Goal: Transaction & Acquisition: Download file/media

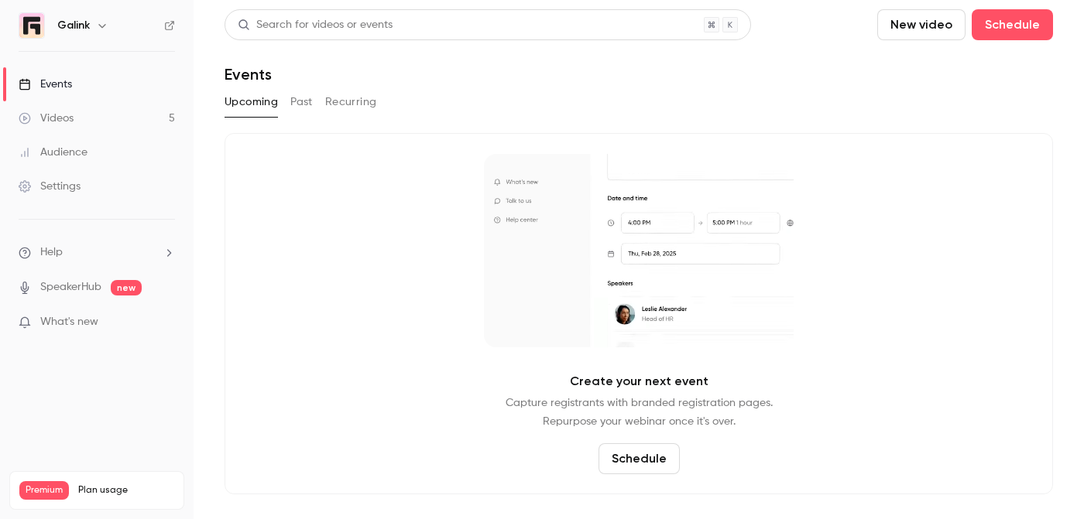
click at [94, 122] on link "Videos 5" at bounding box center [96, 118] width 193 height 34
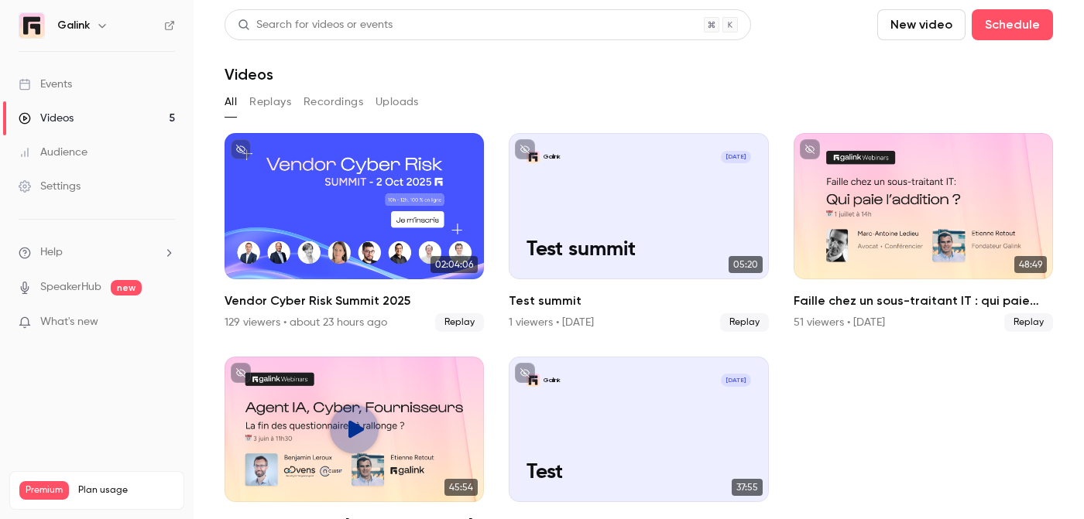
click at [77, 98] on link "Events" at bounding box center [96, 84] width 193 height 34
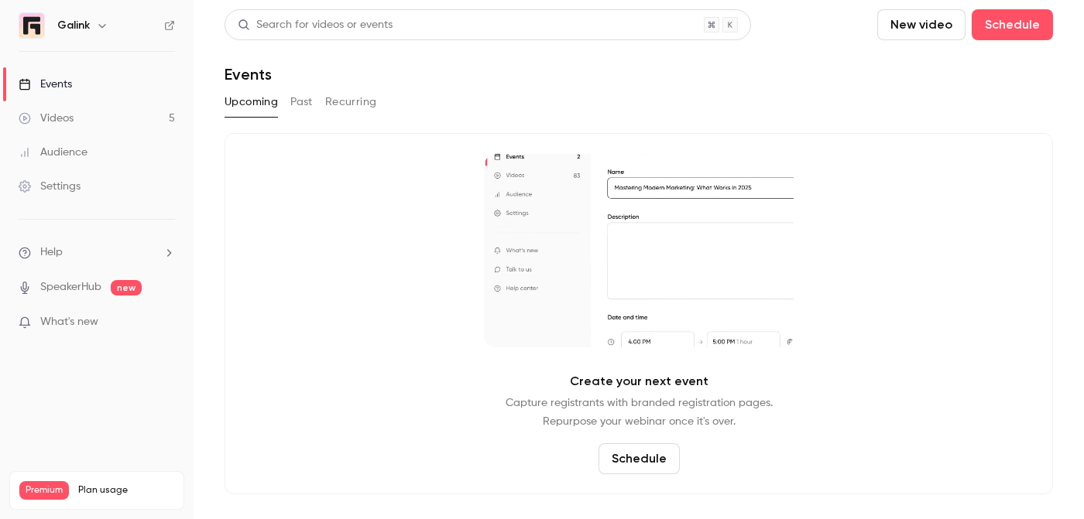
click at [295, 100] on button "Past" at bounding box center [301, 102] width 22 height 25
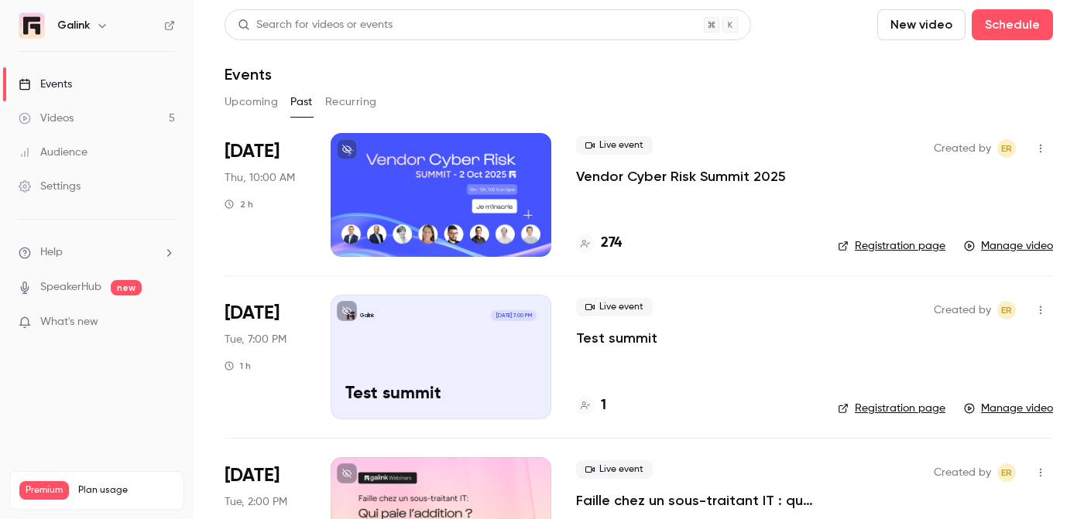
click at [679, 156] on div "Live event Vendor Cyber Risk Summit 2025" at bounding box center [694, 161] width 237 height 50
click at [676, 171] on p "Vendor Cyber Risk Summit 2025" at bounding box center [681, 176] width 210 height 19
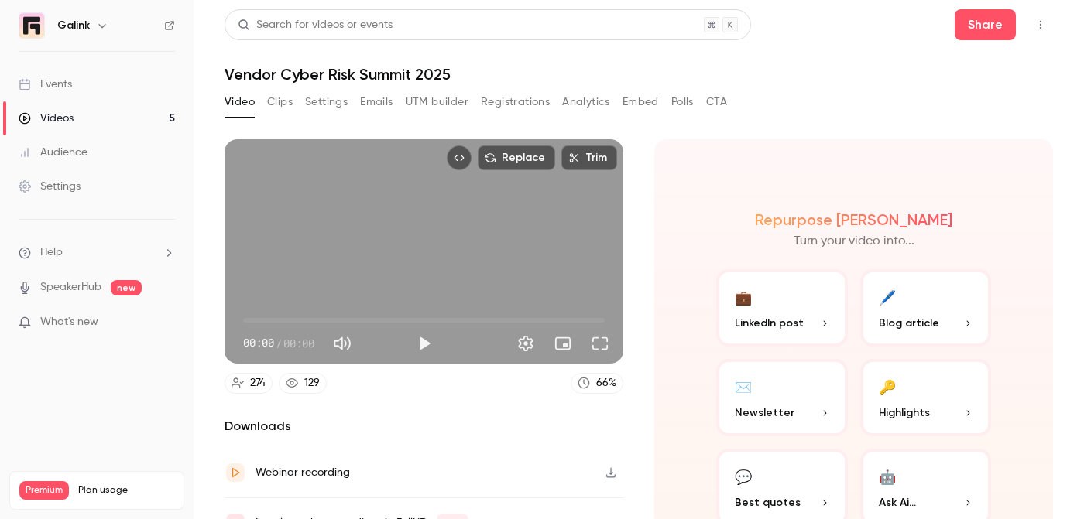
click at [584, 108] on button "Analytics" at bounding box center [586, 102] width 48 height 25
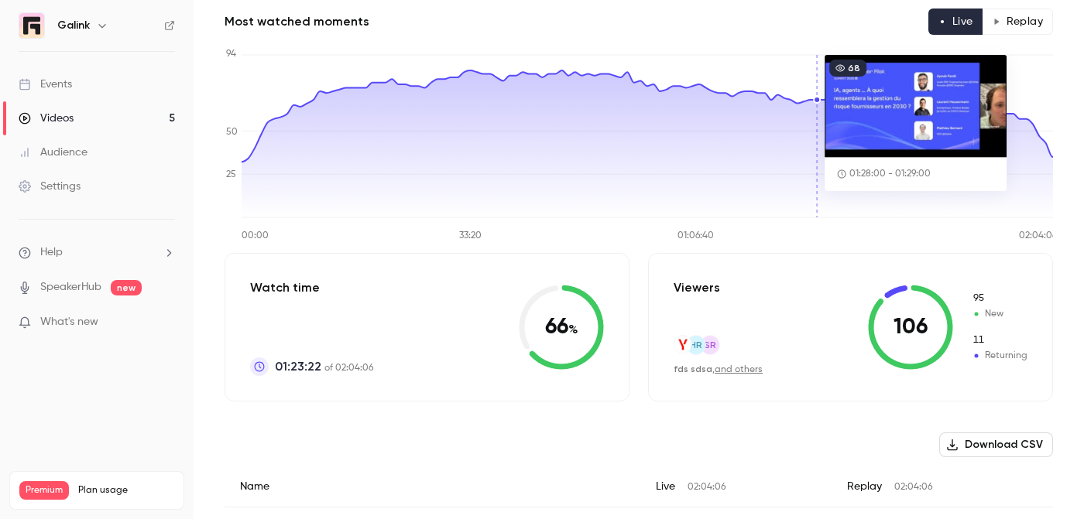
scroll to position [49, 0]
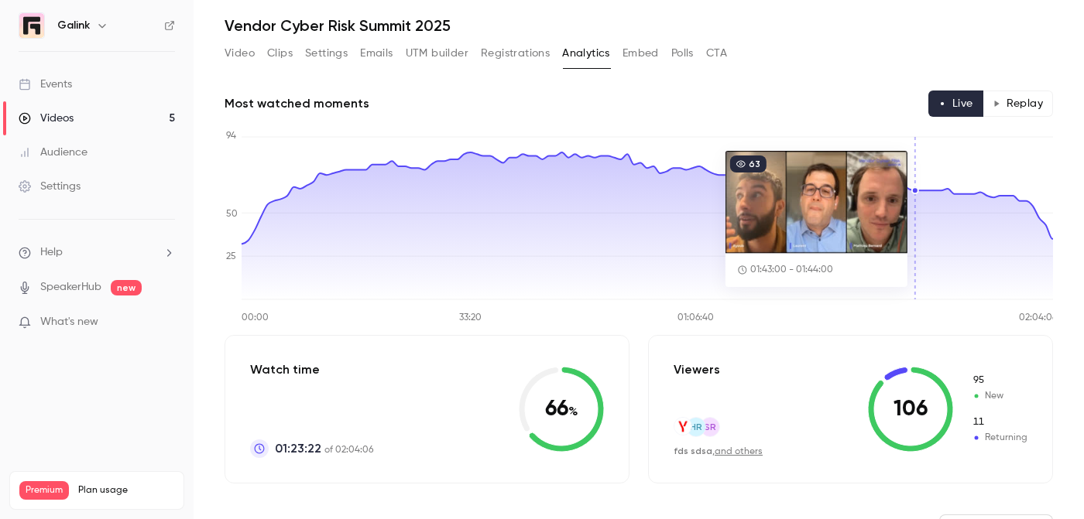
click at [1014, 108] on button "Replay" at bounding box center [1017, 104] width 70 height 26
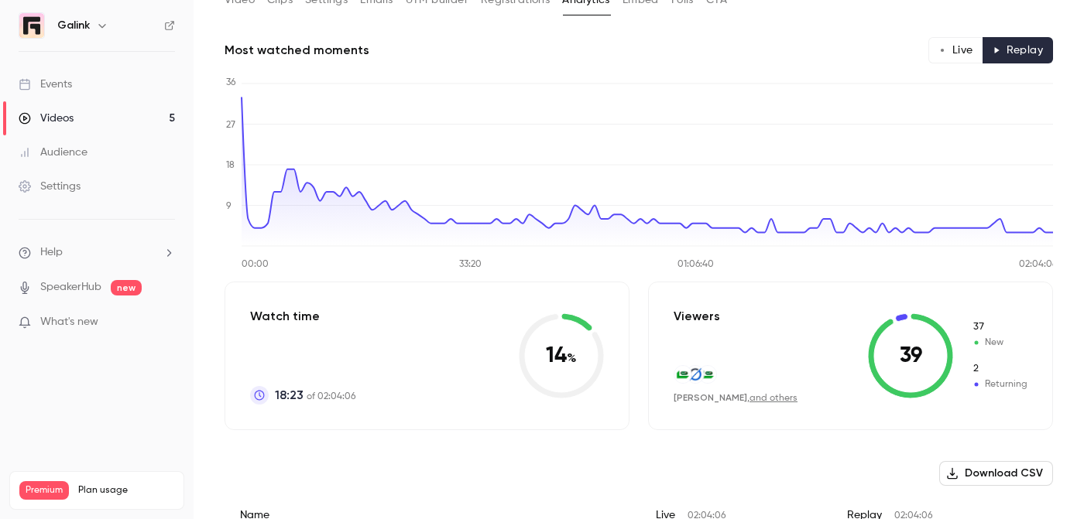
scroll to position [128, 0]
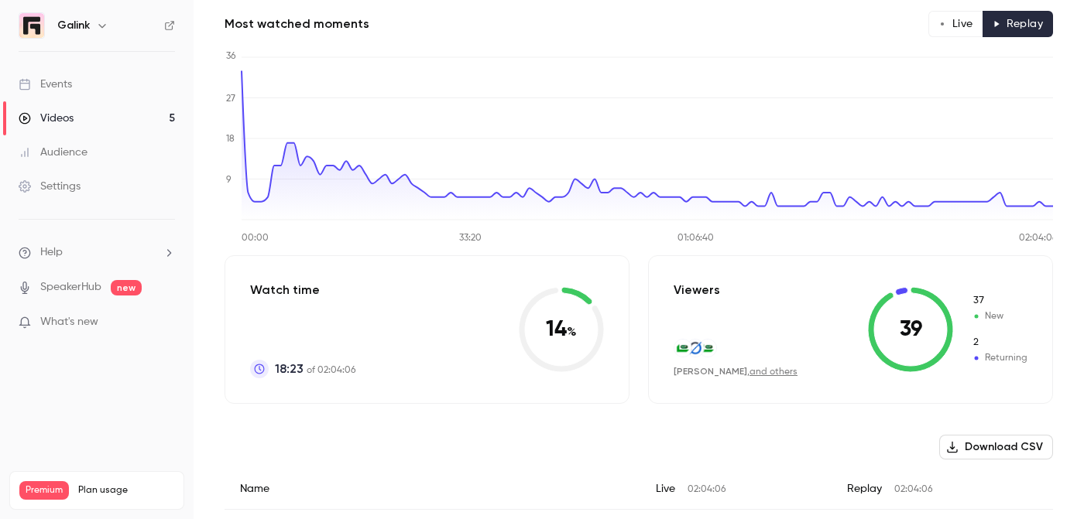
click at [756, 372] on link "and others" at bounding box center [773, 372] width 48 height 9
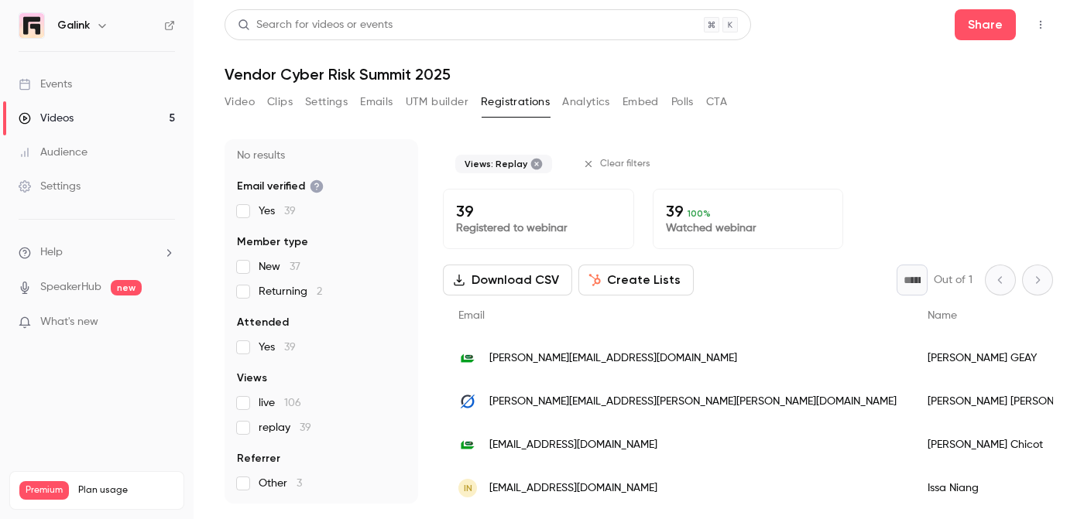
click at [542, 287] on button "Download CSV" at bounding box center [507, 280] width 129 height 31
